Goal: Task Accomplishment & Management: Use online tool/utility

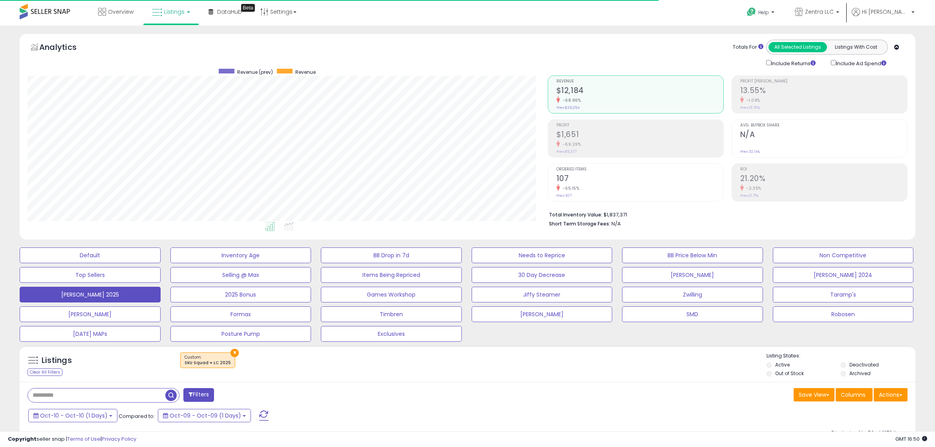
select select "**"
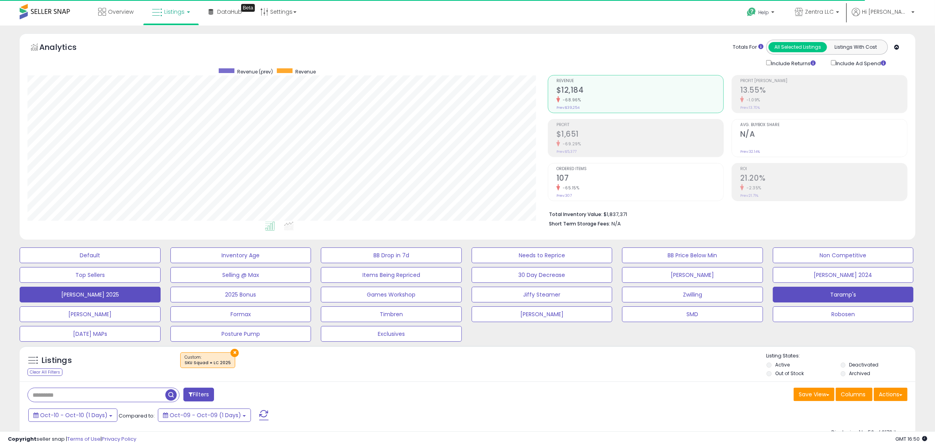
click at [838, 296] on button "Taramp's" at bounding box center [843, 295] width 141 height 16
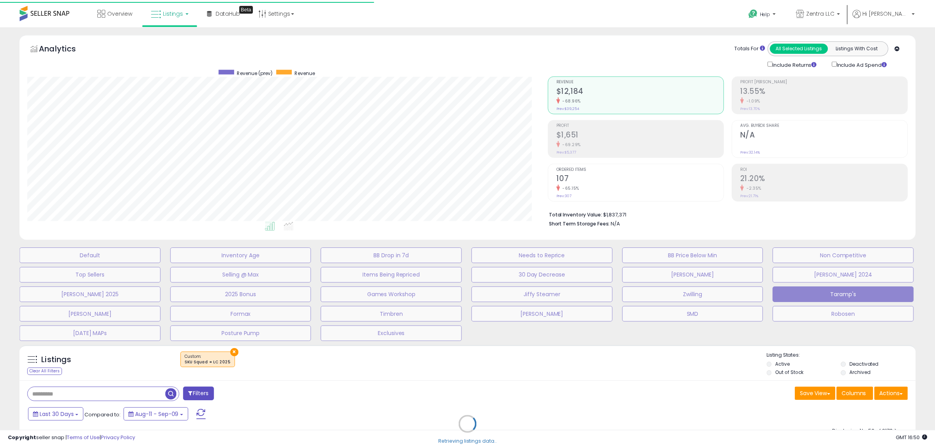
scroll to position [161, 524]
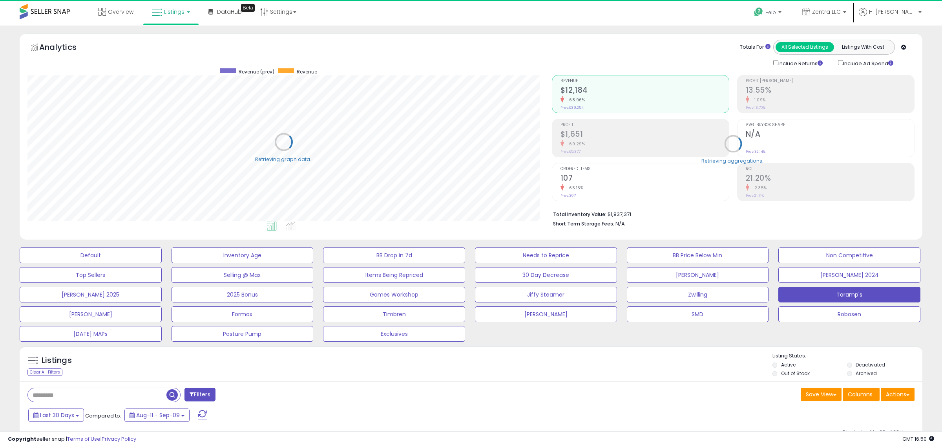
type input "********"
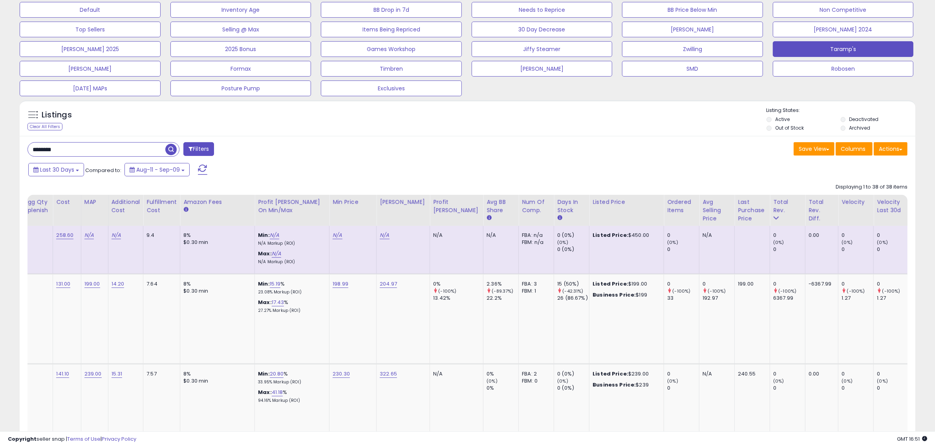
scroll to position [0, 527]
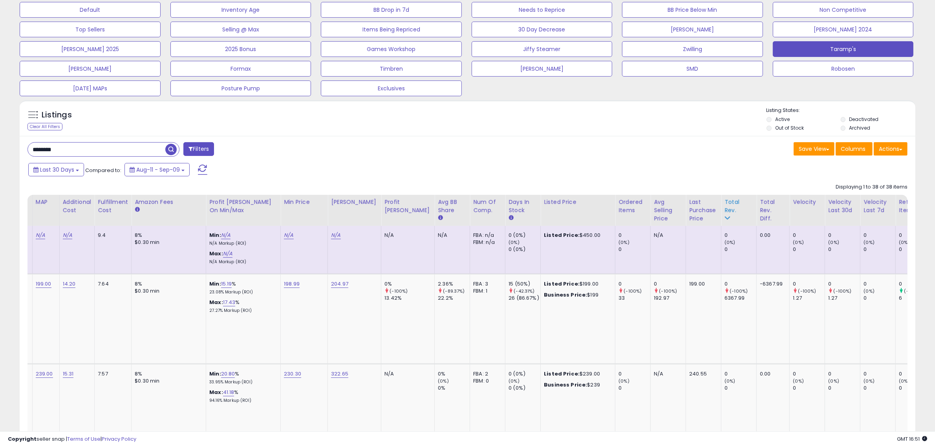
click at [724, 199] on div "Total Rev." at bounding box center [738, 206] width 29 height 16
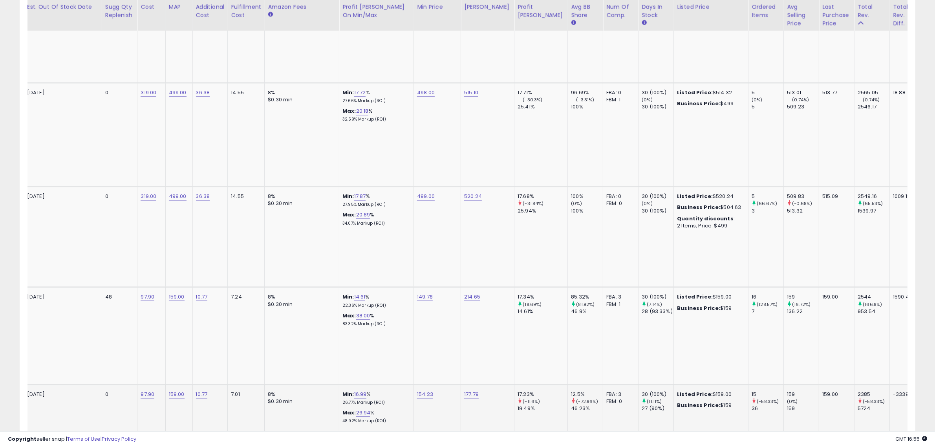
scroll to position [0, 386]
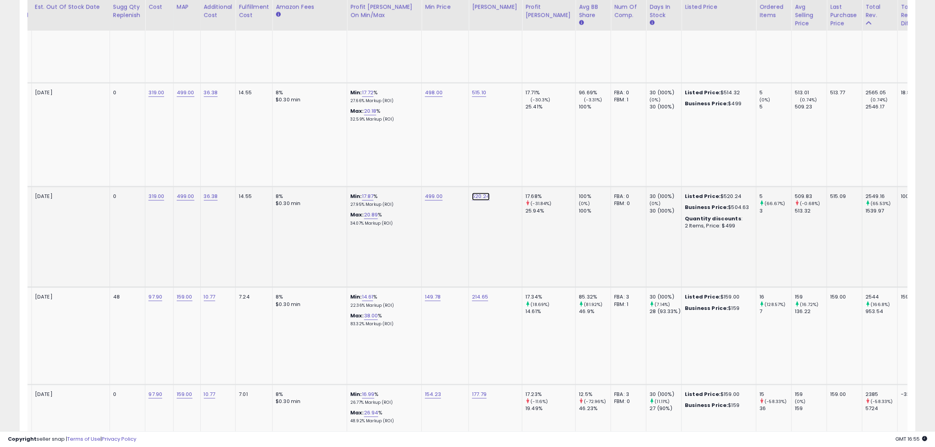
click at [482, 192] on link "520.24" at bounding box center [481, 196] width 18 height 8
drag, startPoint x: 458, startPoint y: 101, endPoint x: 385, endPoint y: 99, distance: 73.1
click at [385, 99] on tbody "Taramps BASS 5K 1 Ohm 1 Channel 5000 [PERSON_NAME] RMS MAX, Full Range Car Audi…" at bounding box center [357, 368] width 1430 height 3808
type input "***"
click button "submit" at bounding box center [501, 100] width 13 height 12
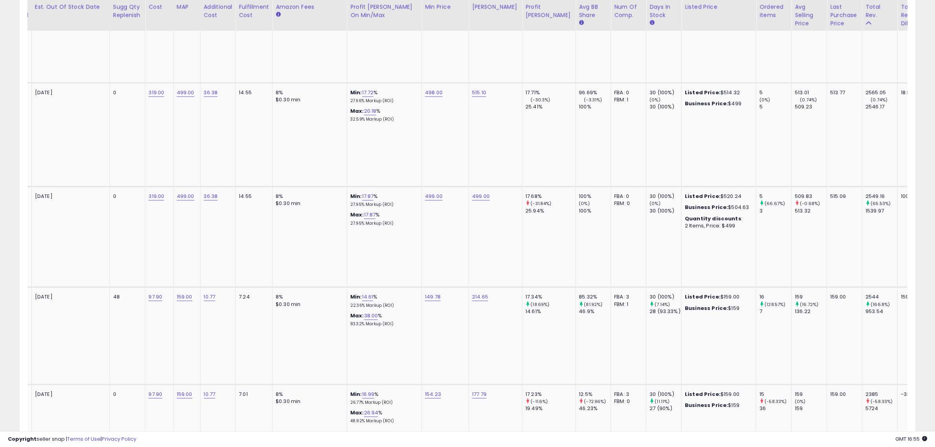
scroll to position [0, 0]
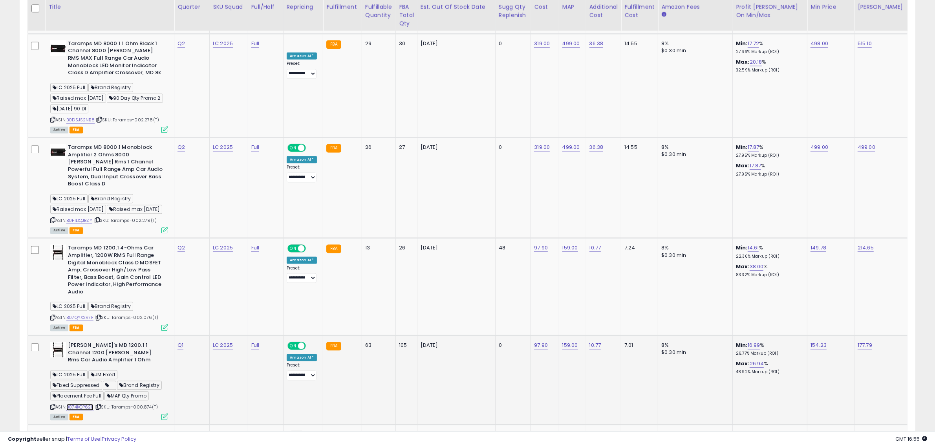
click at [84, 404] on link "B074KQP62F" at bounding box center [79, 407] width 27 height 7
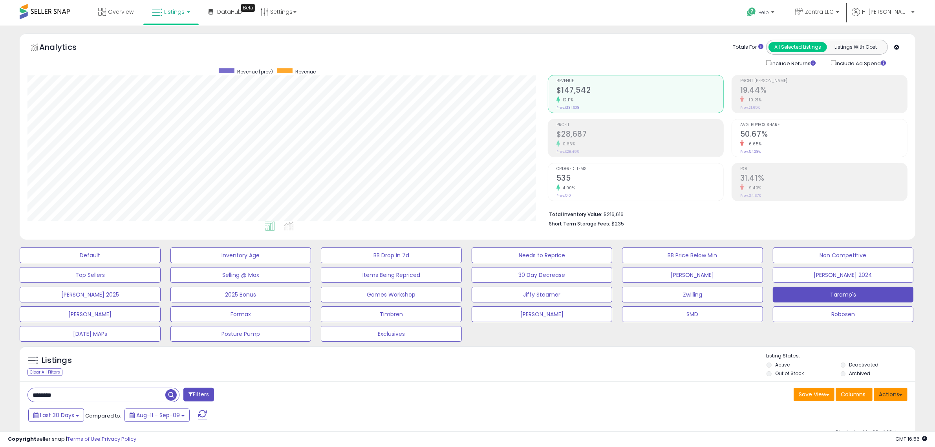
click at [892, 391] on button "Actions" at bounding box center [891, 394] width 34 height 13
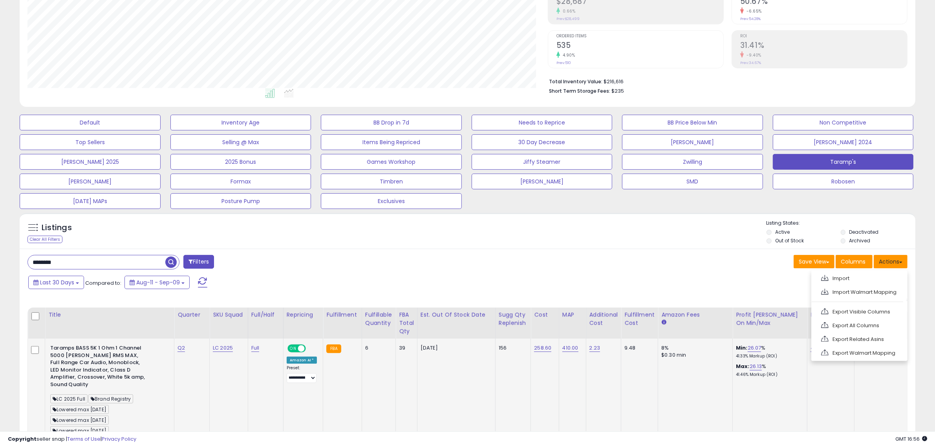
scroll to position [147, 0]
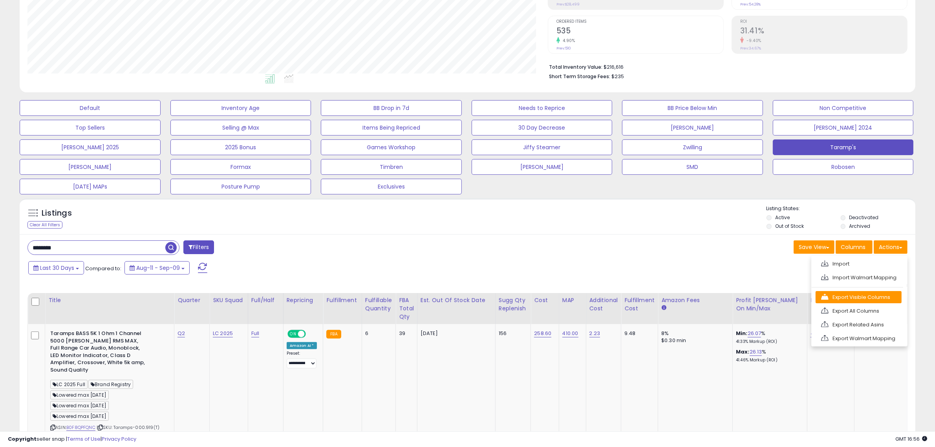
click at [846, 302] on link "Export Visible Columns" at bounding box center [858, 297] width 86 height 12
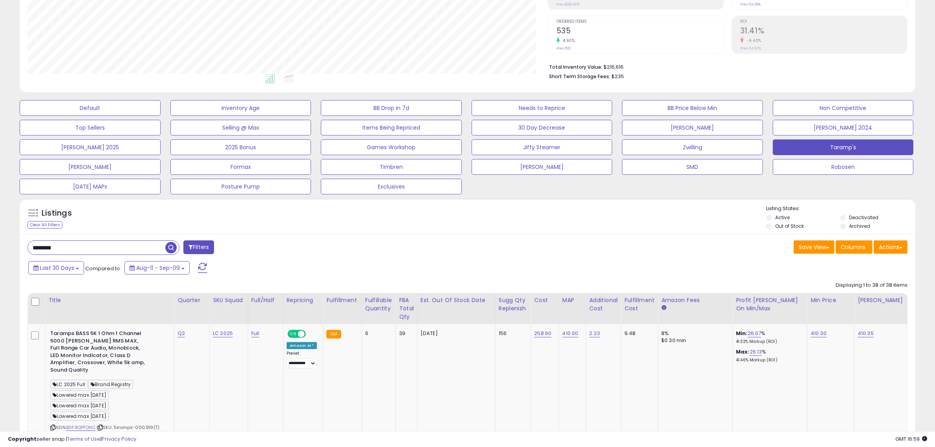
click at [627, 241] on div "Save View Save As New View Update Current View Columns Actions Import Import Wa…" at bounding box center [691, 247] width 446 height 15
click at [561, 230] on div "Listings Clear All Filters Listing States:" at bounding box center [468, 218] width 896 height 27
click at [680, 253] on div "Save View Save As New View Update Current View Columns Actions Import Import Wa…" at bounding box center [691, 247] width 446 height 15
click at [588, 246] on div "Save View Save As New View Update Current View Columns Actions Import Import Wa…" at bounding box center [691, 247] width 446 height 15
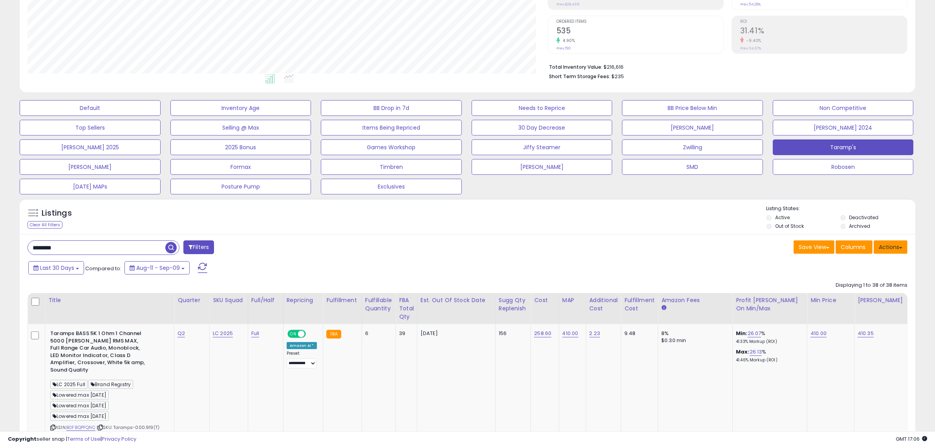
click at [888, 247] on button "Actions" at bounding box center [891, 246] width 34 height 13
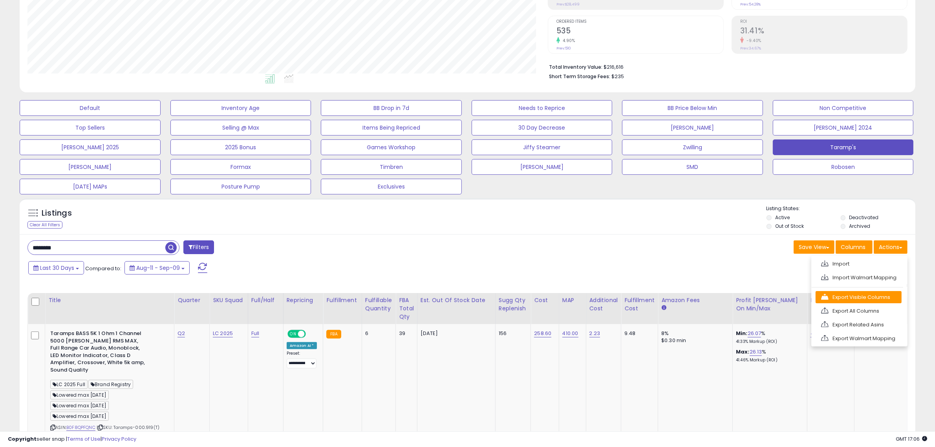
click at [851, 297] on link "Export Visible Columns" at bounding box center [858, 297] width 86 height 12
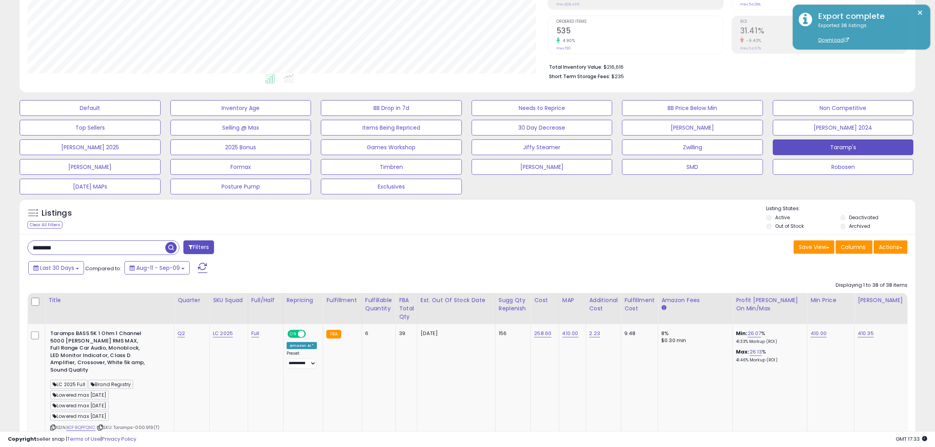
click at [64, 250] on input "********" at bounding box center [96, 248] width 137 height 14
click at [64, 250] on input "********" at bounding box center [140, 248] width 224 height 14
type input "**********"
click at [255, 247] on span "button" at bounding box center [257, 247] width 11 height 11
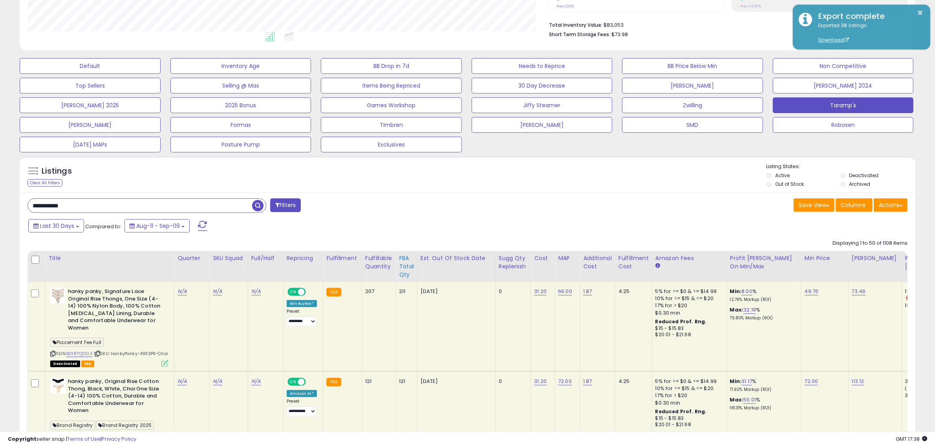
scroll to position [191, 0]
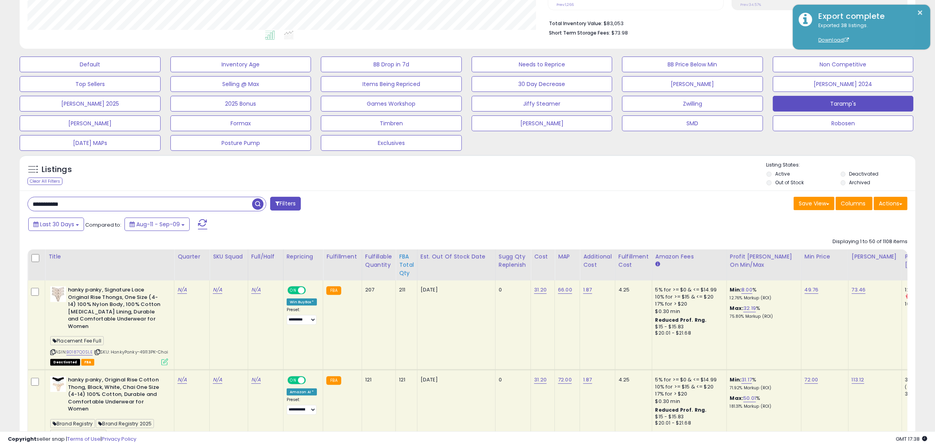
click at [401, 262] on div "FBA Total Qty" at bounding box center [406, 264] width 15 height 25
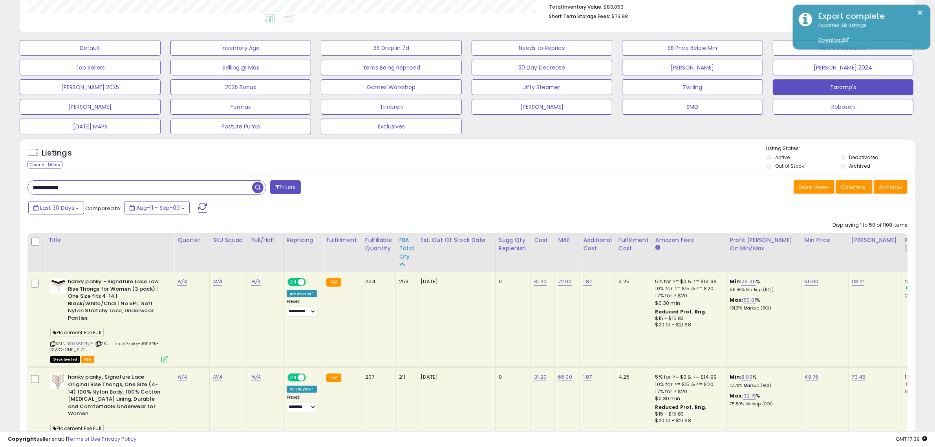
scroll to position [256, 0]
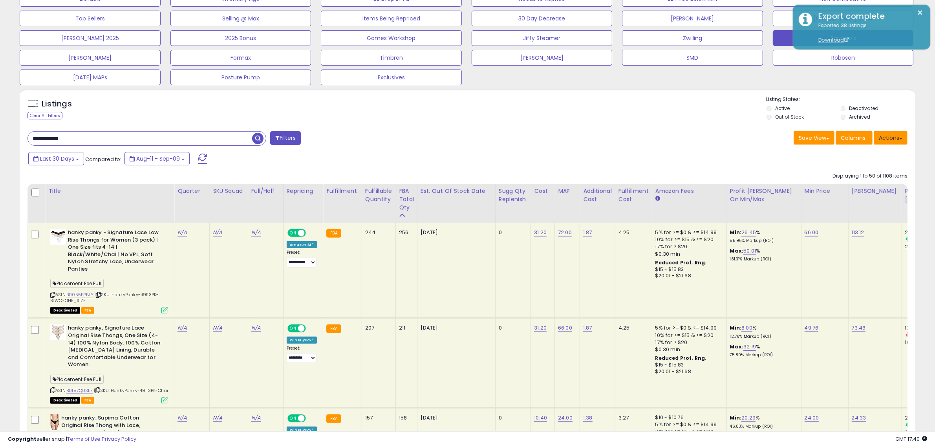
click at [894, 138] on button "Actions" at bounding box center [891, 137] width 34 height 13
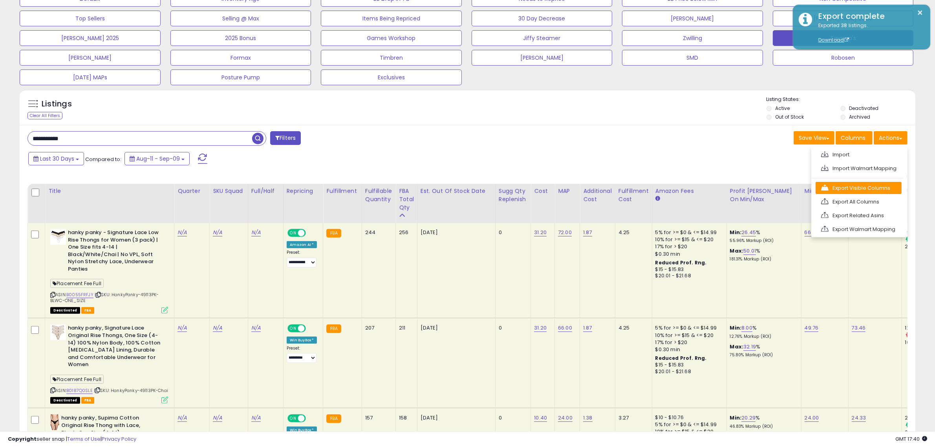
click at [847, 186] on link "Export Visible Columns" at bounding box center [858, 188] width 86 height 12
